Goal: Task Accomplishment & Management: Complete application form

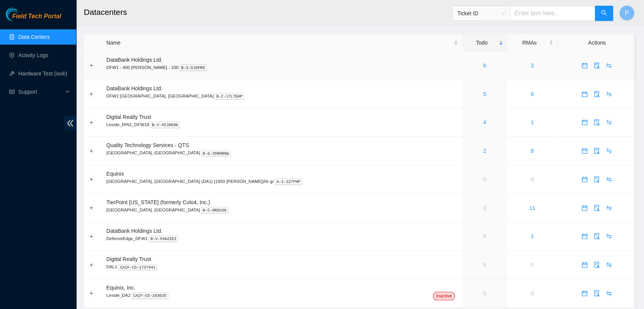
click at [462, 57] on td "6" at bounding box center [484, 65] width 45 height 29
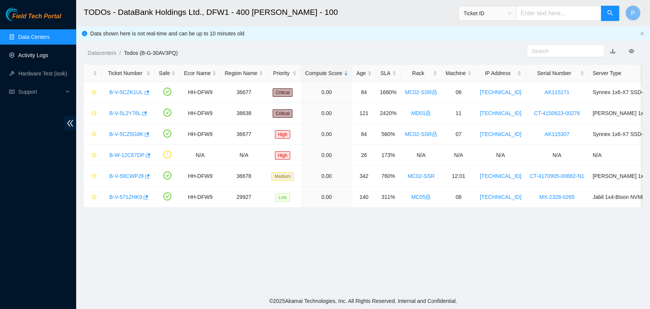
click at [45, 57] on link "Activity Logs" at bounding box center [33, 55] width 30 height 6
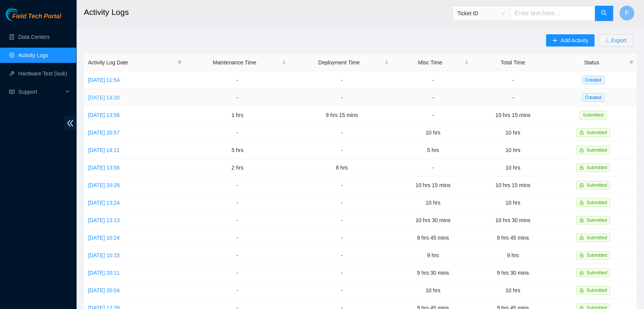
click at [120, 97] on link "[DATE] 14:30" at bounding box center [104, 97] width 32 height 6
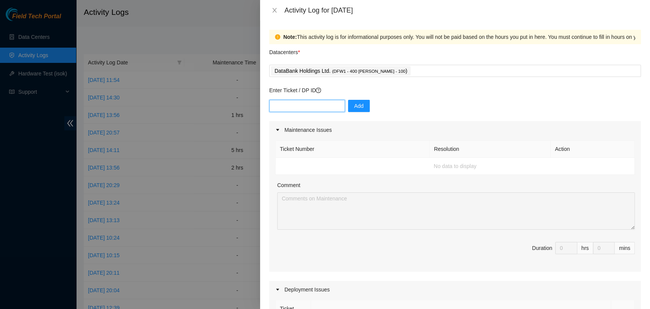
click at [284, 104] on input "text" at bounding box center [307, 106] width 76 height 12
paste input "B-W-13R29KJ"
type input "B-W-13R29KJ"
click at [356, 109] on span "Add" at bounding box center [359, 106] width 10 height 8
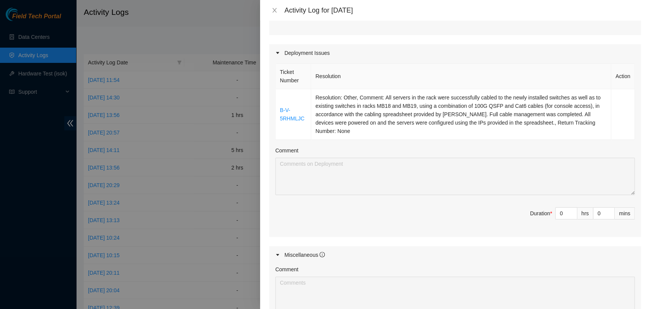
scroll to position [216, 0]
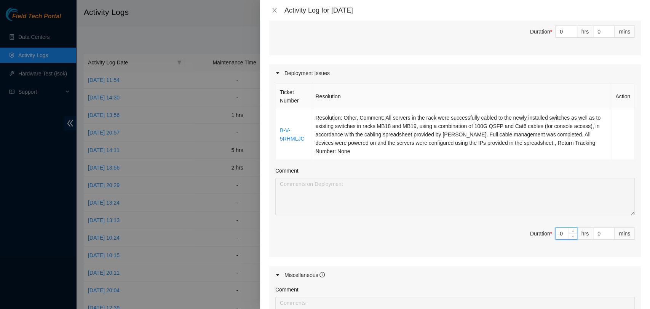
click at [556, 228] on input "0" at bounding box center [566, 233] width 21 height 11
type input "6"
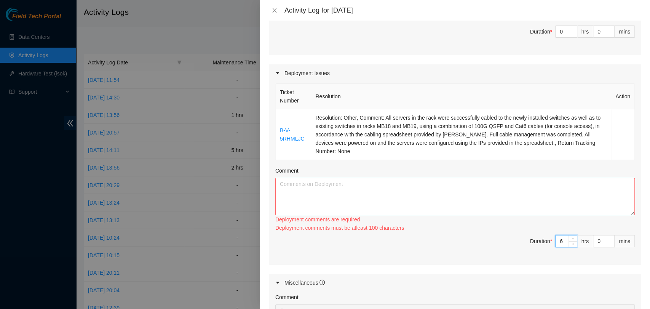
type input "6"
click at [567, 194] on textarea "Comment" at bounding box center [455, 196] width 360 height 37
paste textarea "All servers in the rack were successfully cabled to the newly installed switche…"
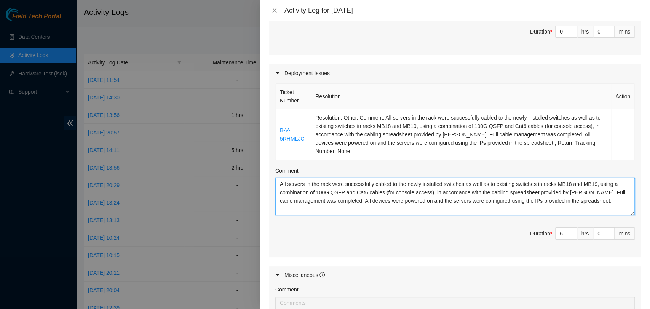
click at [275, 178] on textarea "All servers in the rack were successfully cabled to the newly installed switche…" at bounding box center [455, 196] width 360 height 37
click at [285, 178] on textarea "All servers in the rack were successfully cabled to the newly installed switche…" at bounding box center [455, 196] width 360 height 37
paste textarea "DP84220"
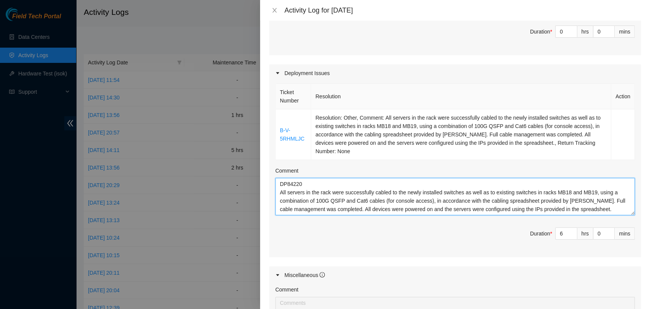
type textarea "DP84220 All servers in the rack were successfully cabled to the newly installed…"
click at [473, 85] on th "Resolution" at bounding box center [461, 97] width 300 height 26
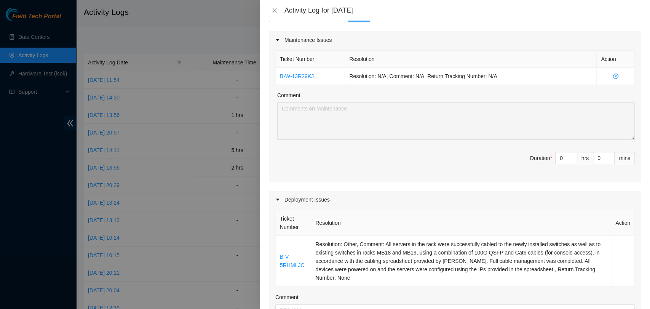
scroll to position [80, 0]
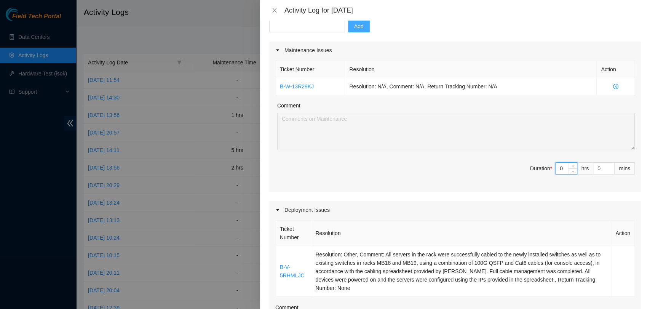
click at [556, 171] on input "0" at bounding box center [566, 168] width 21 height 11
type input "4"
type input "10"
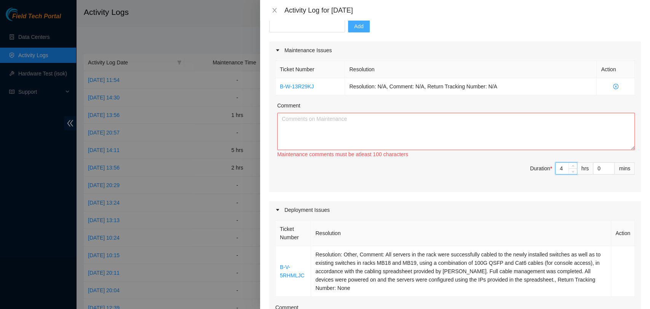
type input "4"
click at [565, 140] on textarea "Comment" at bounding box center [456, 131] width 358 height 37
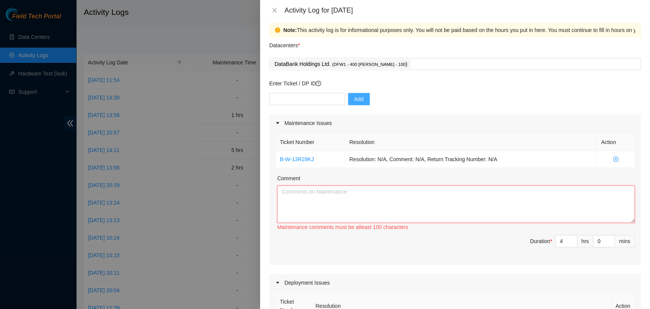
scroll to position [6, 0]
paste textarea "Worked alongside [PERSON_NAME] to complete scheduled maintenance on rack MC07, …"
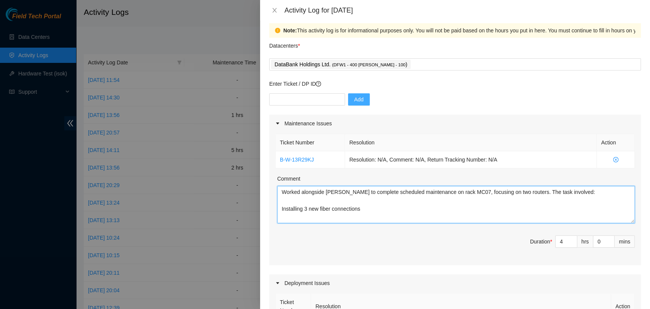
scroll to position [31, 0]
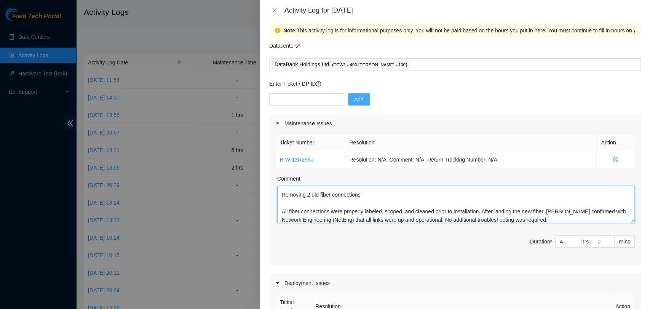
type textarea "Worked alongside [PERSON_NAME] to complete scheduled maintenance on rack MC07, …"
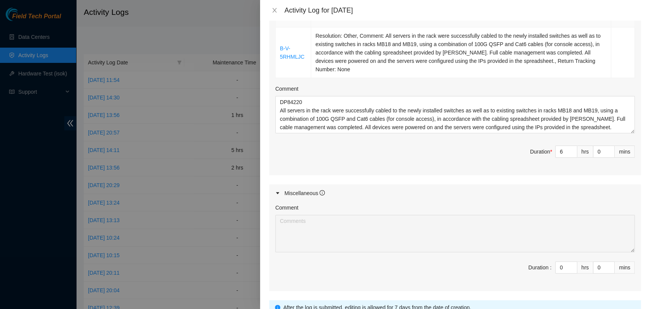
scroll to position [355, 0]
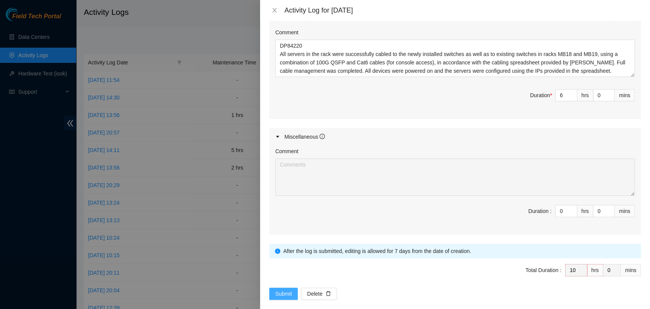
click at [291, 288] on button "Submit" at bounding box center [283, 294] width 29 height 12
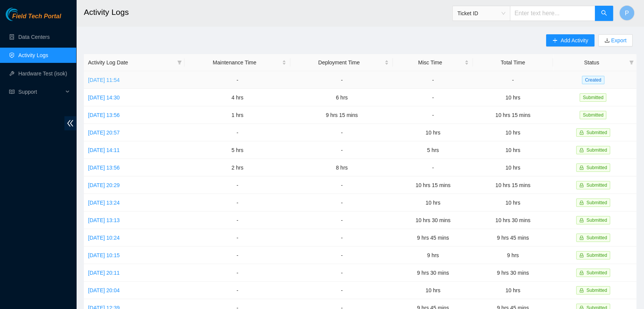
click at [120, 77] on link "[DATE] 11:54" at bounding box center [104, 80] width 32 height 6
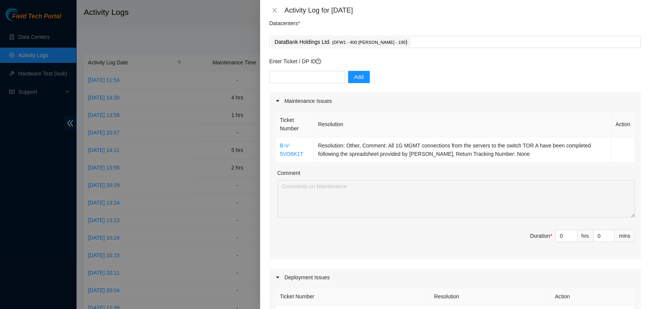
scroll to position [40, 0]
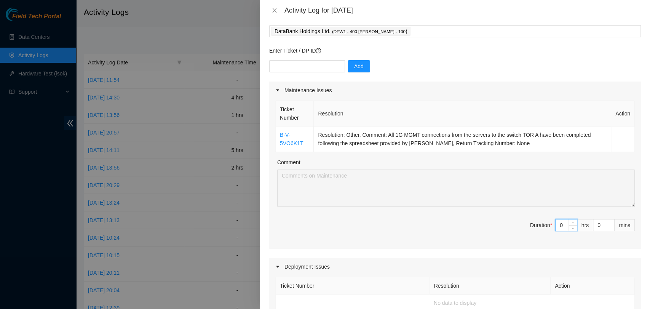
click at [556, 223] on input "0" at bounding box center [566, 224] width 21 height 11
type input "2"
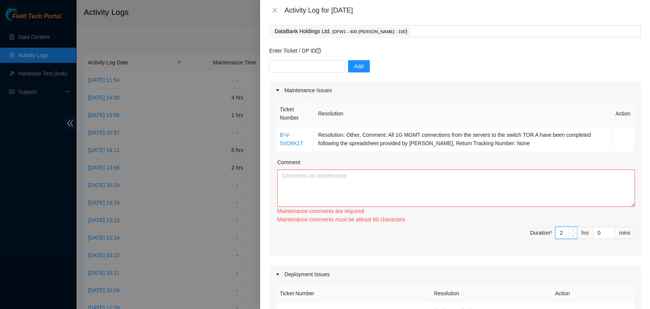
type input "2"
click at [346, 197] on textarea "Comment" at bounding box center [456, 187] width 358 height 37
paste textarea "Completed all 1G MGMT connections from the servers to Switch TOR A in accordanc…"
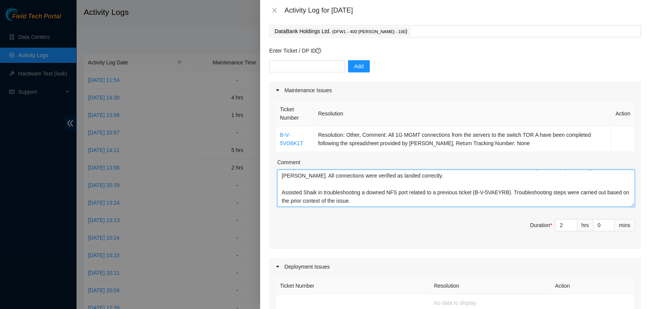
scroll to position [23, 0]
paste textarea "Ticket: B-V-5VLQ2G5 Activity Summary: Assisted [PERSON_NAME] with the upgrade o…"
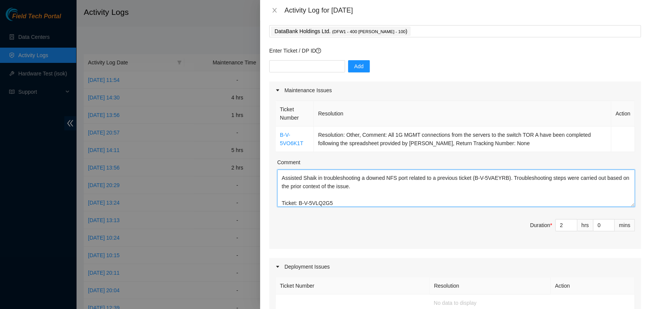
scroll to position [48, 0]
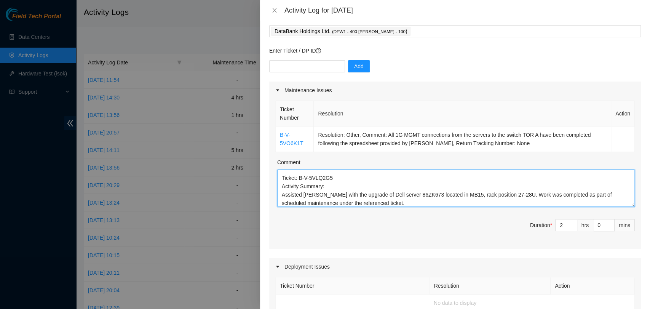
click at [325, 187] on textarea "Completed all 1G MGMT connections from the servers to Switch TOR A in accordanc…" at bounding box center [456, 187] width 358 height 37
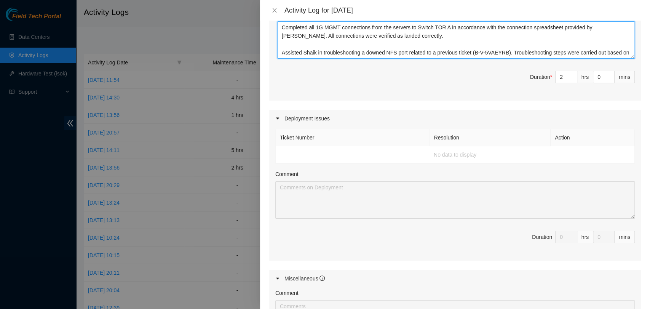
scroll to position [207, 0]
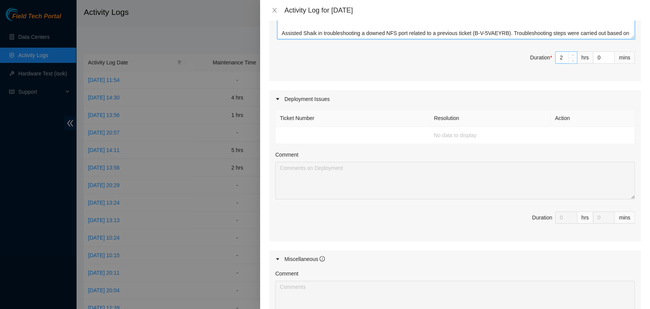
type textarea "Completed all 1G MGMT connections from the servers to Switch TOR A in accordanc…"
click at [559, 59] on input "2" at bounding box center [566, 57] width 21 height 11
type input "0"
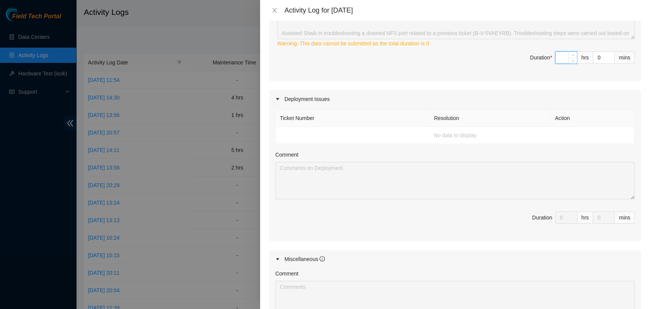
type input "9"
type input "0"
type input "10"
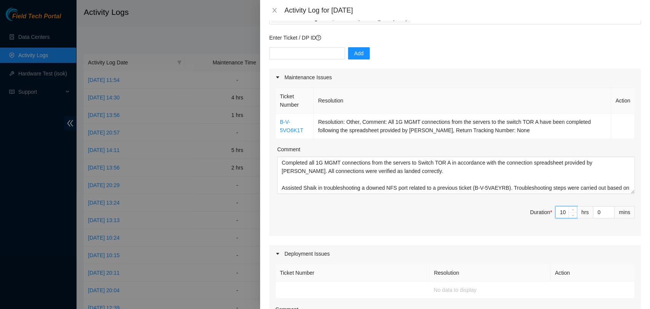
scroll to position [52, 0]
type input "10"
click at [471, 244] on div "Maintenance Issues Ticket Number Resolution Action B-V-5VO6K1T Resolution: Othe…" at bounding box center [455, 290] width 372 height 443
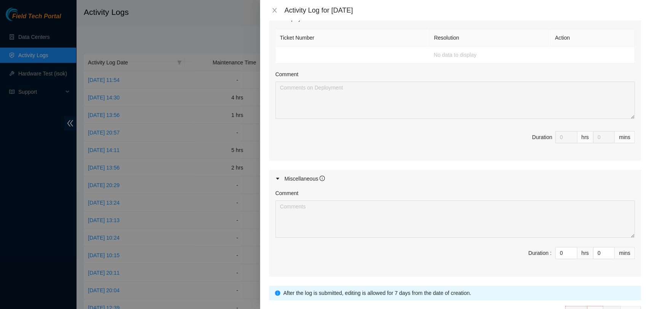
scroll to position [289, 0]
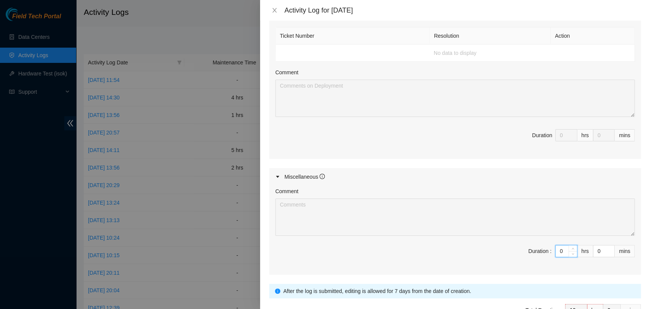
click at [558, 245] on input "0" at bounding box center [566, 250] width 21 height 11
type input "1"
type input "11"
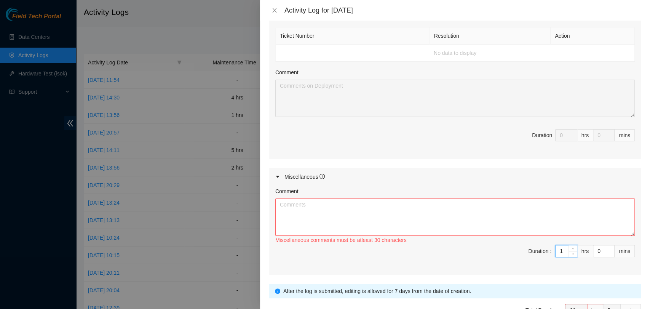
type input "1"
click at [570, 214] on textarea "Comment" at bounding box center [455, 216] width 360 height 37
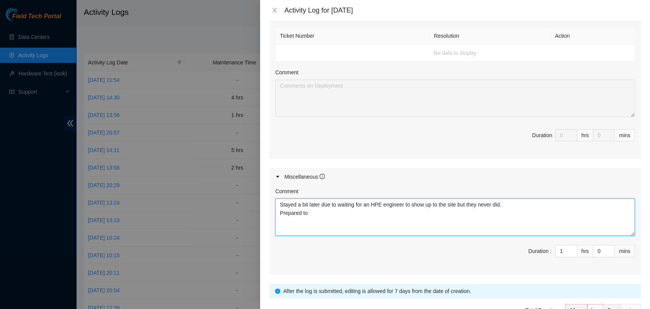
click at [282, 212] on textarea "Stayed a bit later due to waiting for an HPE engineer to show up to the site bu…" at bounding box center [455, 216] width 360 height 37
click at [329, 221] on textarea "Stayed a bit later due to waiting for an HPE engineer to show up to the site bu…" at bounding box center [455, 216] width 360 height 37
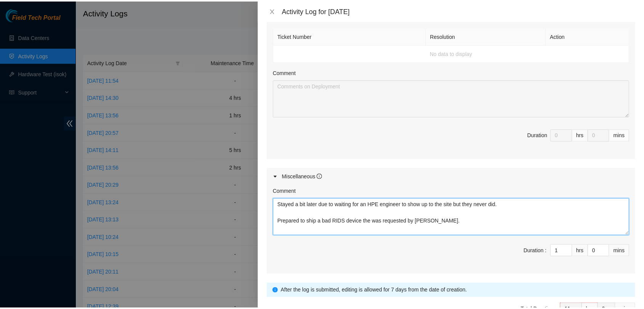
scroll to position [338, 0]
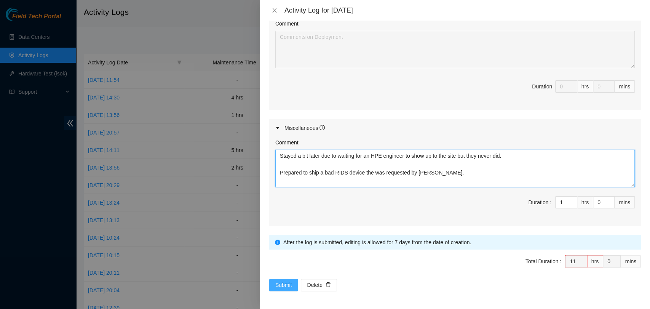
type textarea "Stayed a bit later due to waiting for an HPE engineer to show up to the site bu…"
click at [280, 281] on span "Submit" at bounding box center [283, 285] width 17 height 8
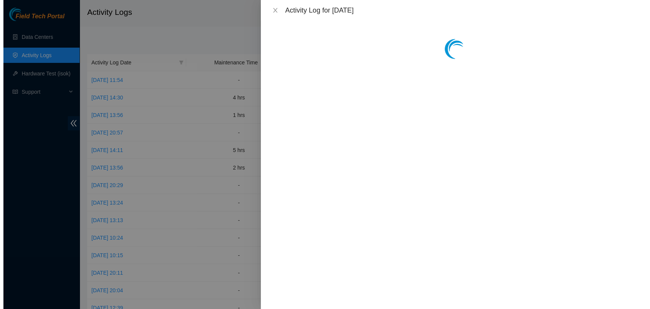
scroll to position [0, 0]
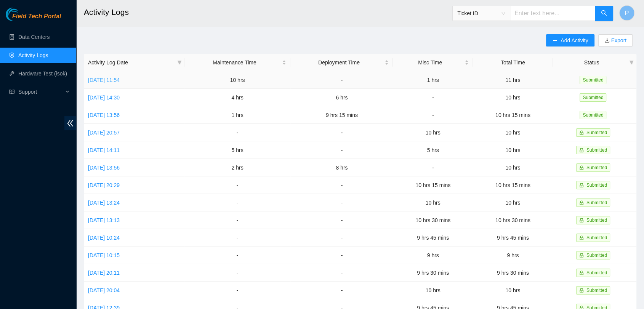
click at [102, 78] on link "[DATE] 11:54" at bounding box center [104, 80] width 32 height 6
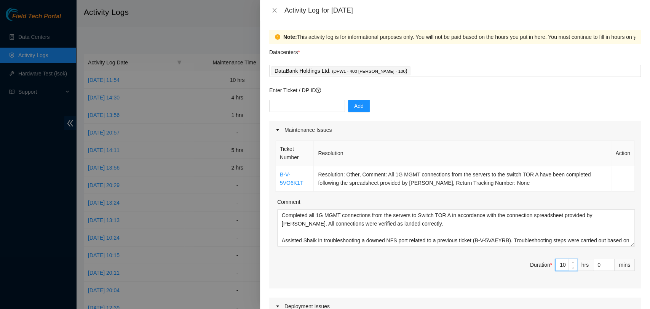
click at [561, 262] on input "10" at bounding box center [566, 264] width 21 height 11
type input "1"
type input "2"
type input "1"
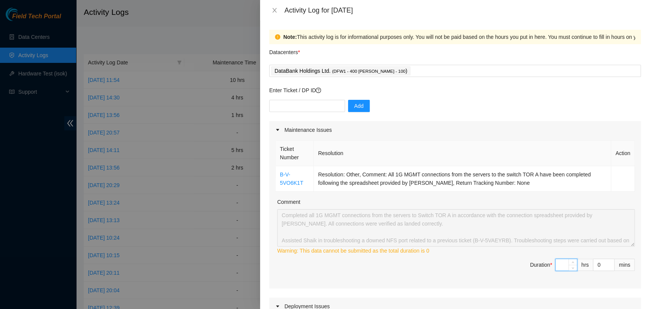
type input "9"
type input "10"
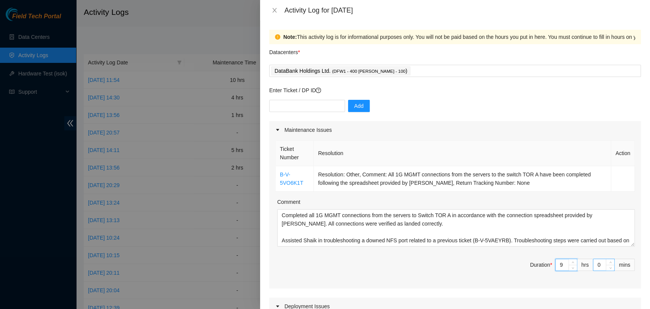
type input "9"
click at [593, 266] on input "0" at bounding box center [603, 264] width 21 height 11
type input "30"
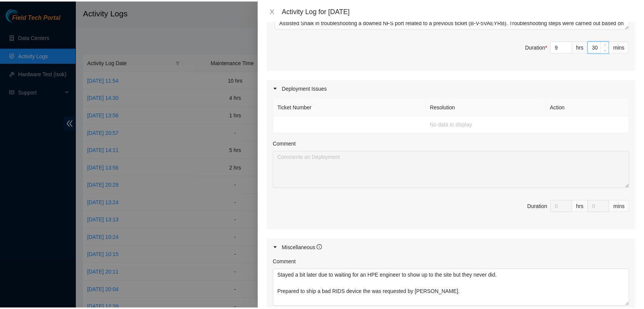
scroll to position [338, 0]
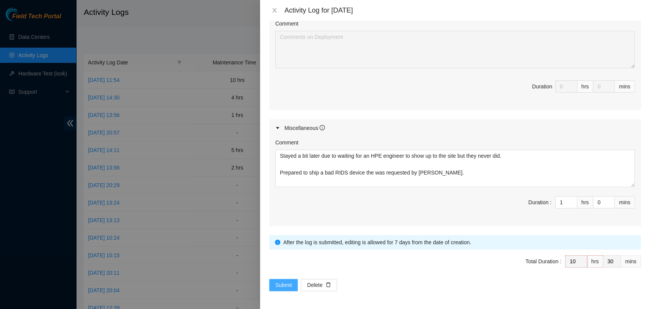
type input "30"
click at [289, 287] on span "Submit" at bounding box center [283, 285] width 17 height 8
